Goal: Check status

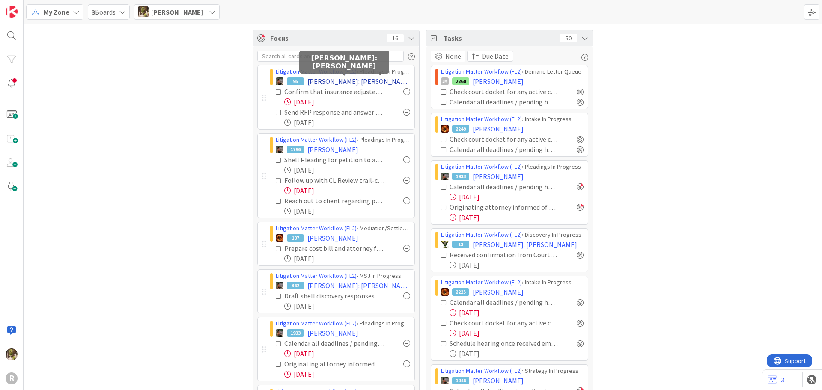
click at [313, 78] on span "[PERSON_NAME]: [PERSON_NAME]" at bounding box center [358, 81] width 103 height 10
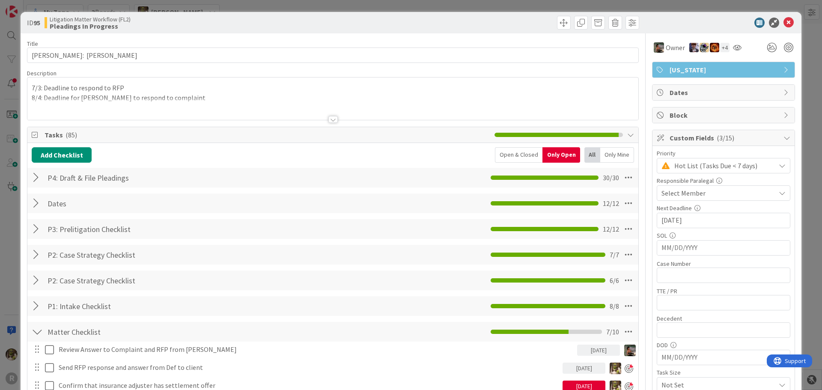
click at [173, 89] on div "7/3: Deadline to respond to RFP 8/4: Deadline for [PERSON_NAME] to respond to c…" at bounding box center [332, 98] width 611 height 42
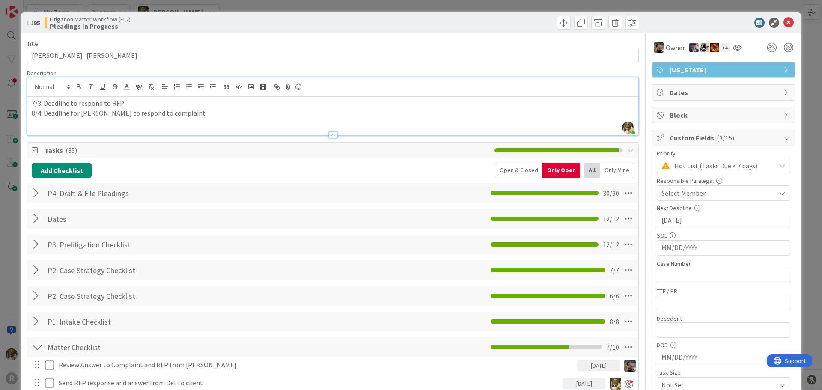
click at [191, 112] on p "8/4: Deadline for [PERSON_NAME] to respond to complaint" at bounding box center [333, 113] width 602 height 10
drag, startPoint x: 132, startPoint y: 101, endPoint x: -68, endPoint y: 108, distance: 200.0
click at [0, 108] on html "R My Zone My Zone Organization Select a single board Kanban List (Bulk Actions)…" at bounding box center [411, 195] width 822 height 390
click at [201, 116] on p "8/4: Deadline for [PERSON_NAME] to respond to complaint" at bounding box center [333, 113] width 602 height 10
drag, startPoint x: 193, startPoint y: 116, endPoint x: -17, endPoint y: 98, distance: 210.6
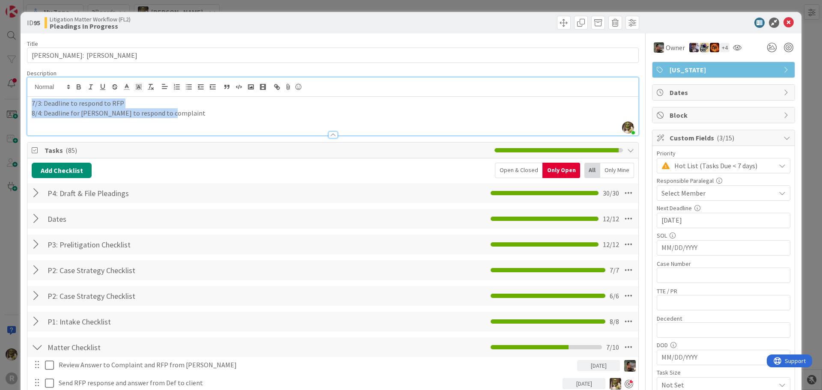
click at [0, 98] on html "R My Zone My Zone Organization Select a single board Kanban List (Bulk Actions)…" at bounding box center [411, 195] width 822 height 390
click at [45, 105] on p "9/22: Status Hearing" at bounding box center [333, 103] width 602 height 10
click at [784, 25] on icon at bounding box center [788, 23] width 10 height 10
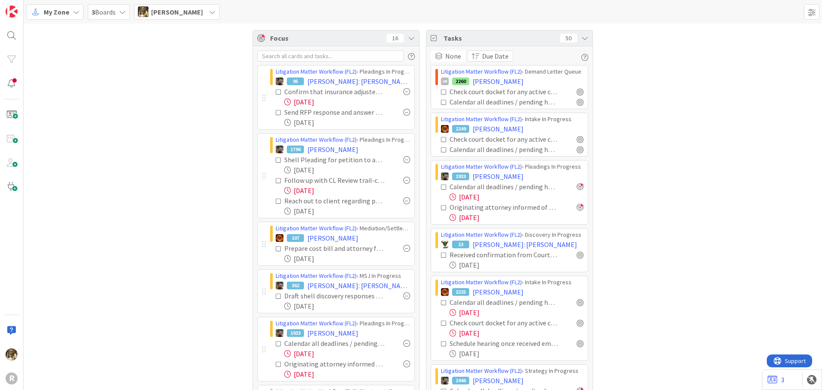
scroll to position [86, 0]
